Goal: Navigation & Orientation: Find specific page/section

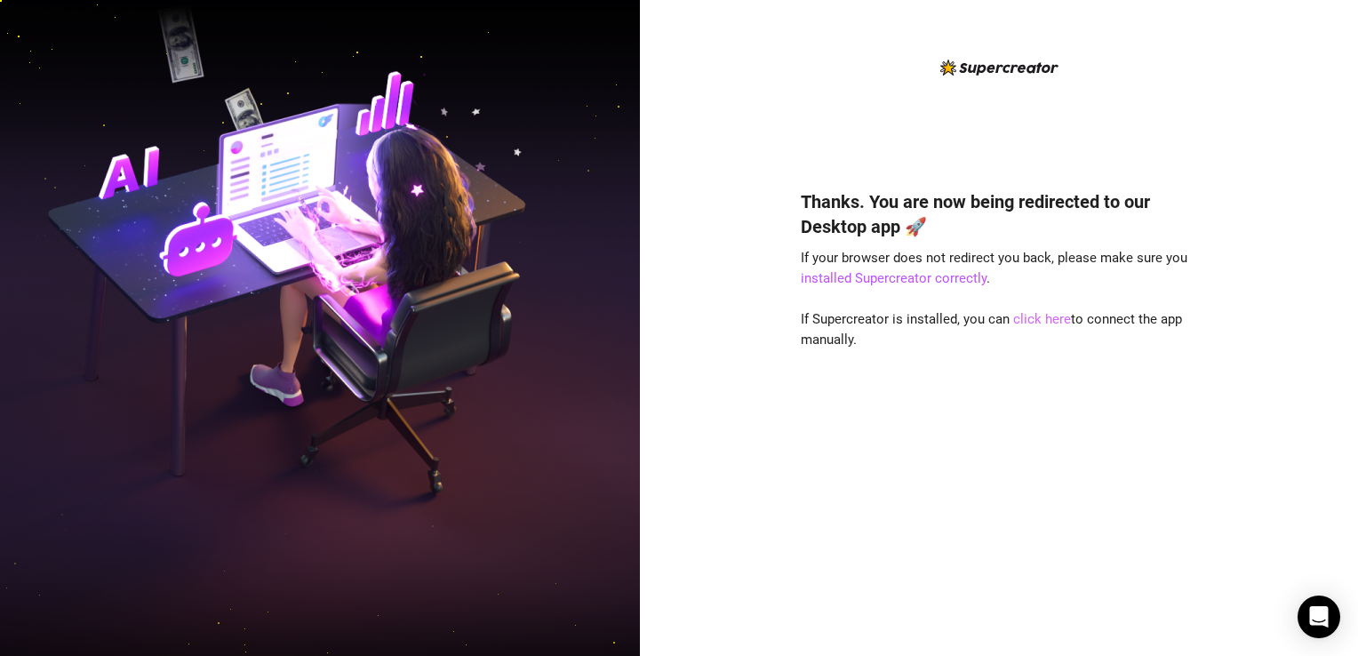
click at [1050, 321] on link "click here" at bounding box center [1042, 319] width 58 height 16
